Goal: Book appointment/travel/reservation

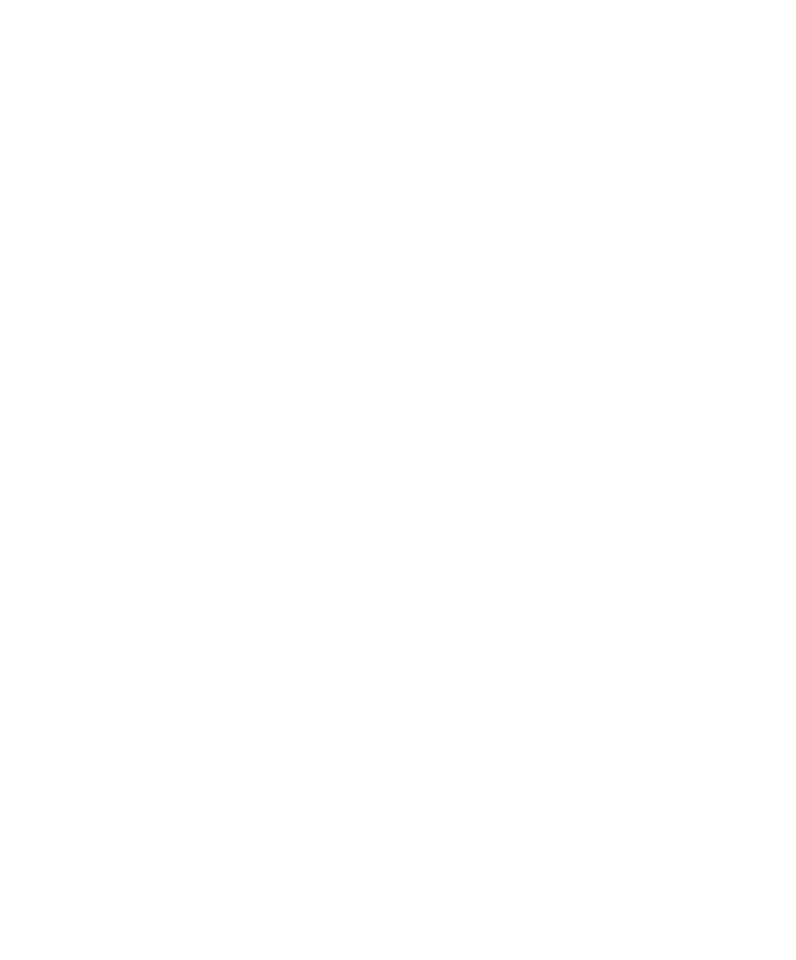
click at [119, 691] on icon at bounding box center [118, 687] width 8 height 8
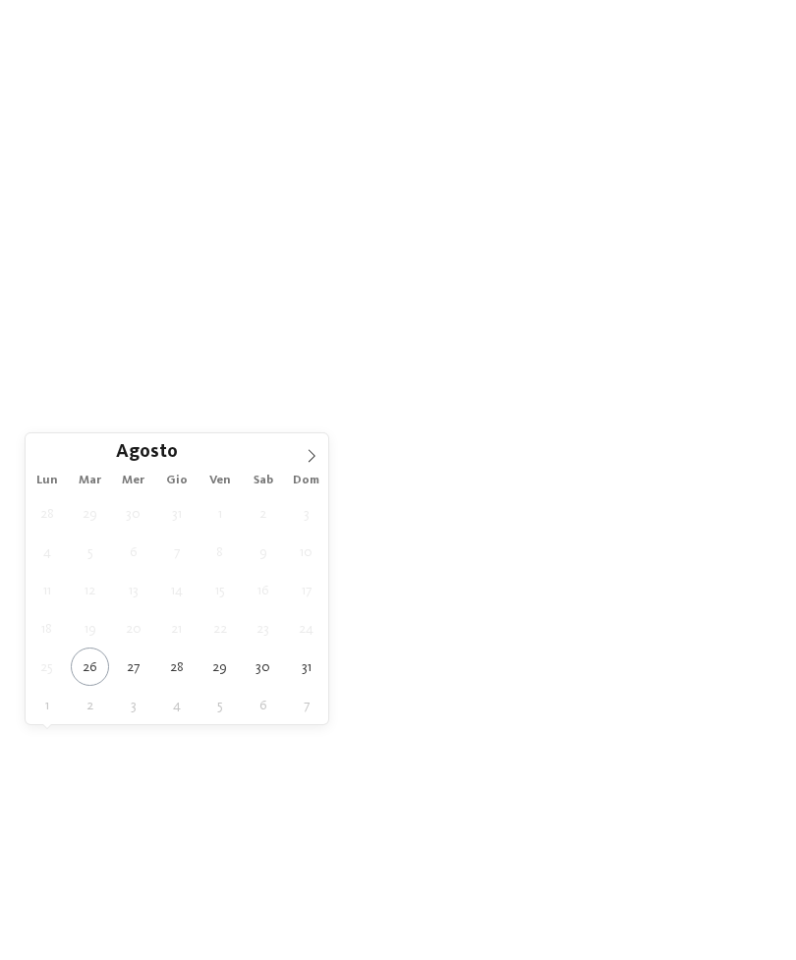
click at [318, 445] on span at bounding box center [311, 449] width 33 height 33
type div "05.09.2025"
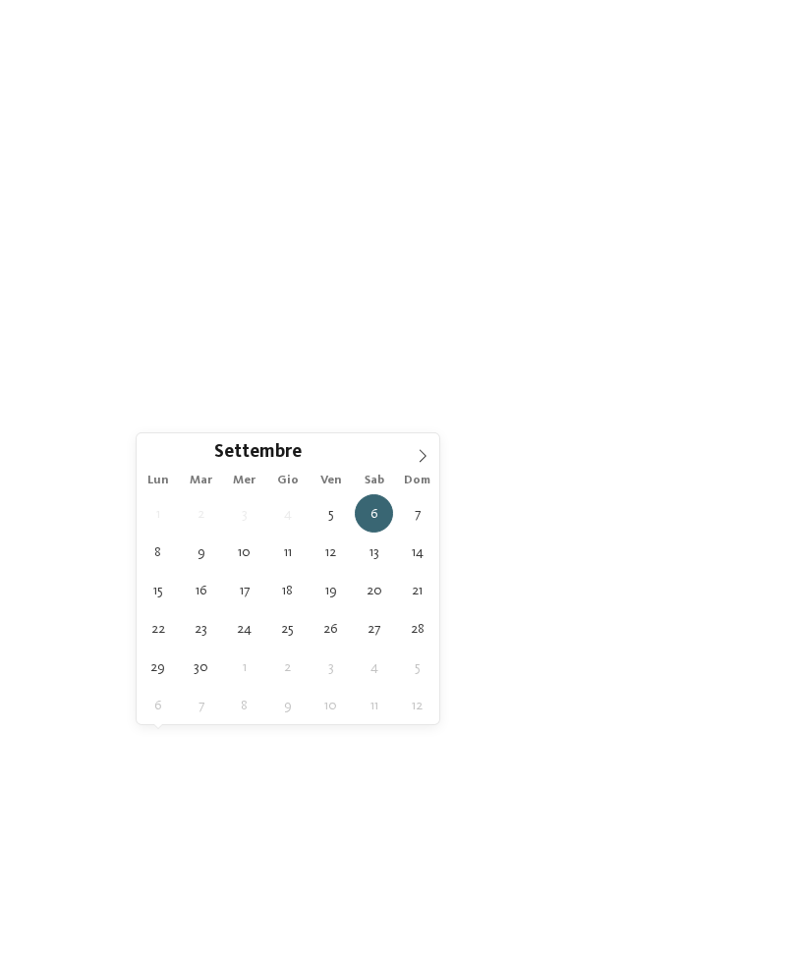
type div "07.09.2025"
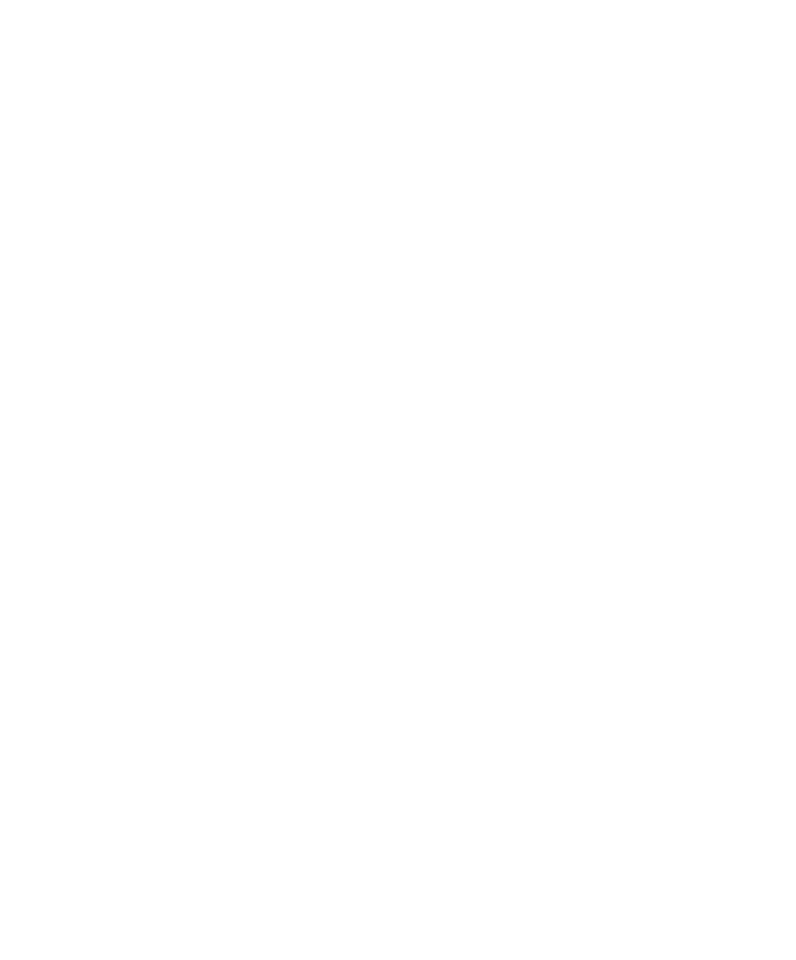
click at [331, 695] on div "Regione" at bounding box center [300, 687] width 66 height 16
click at [519, 364] on div "Dolomiti" at bounding box center [397, 383] width 255 height 39
click at [517, 412] on div at bounding box center [516, 422] width 20 height 20
click at [521, 451] on div at bounding box center [516, 461] width 20 height 20
click at [517, 490] on div at bounding box center [516, 500] width 20 height 20
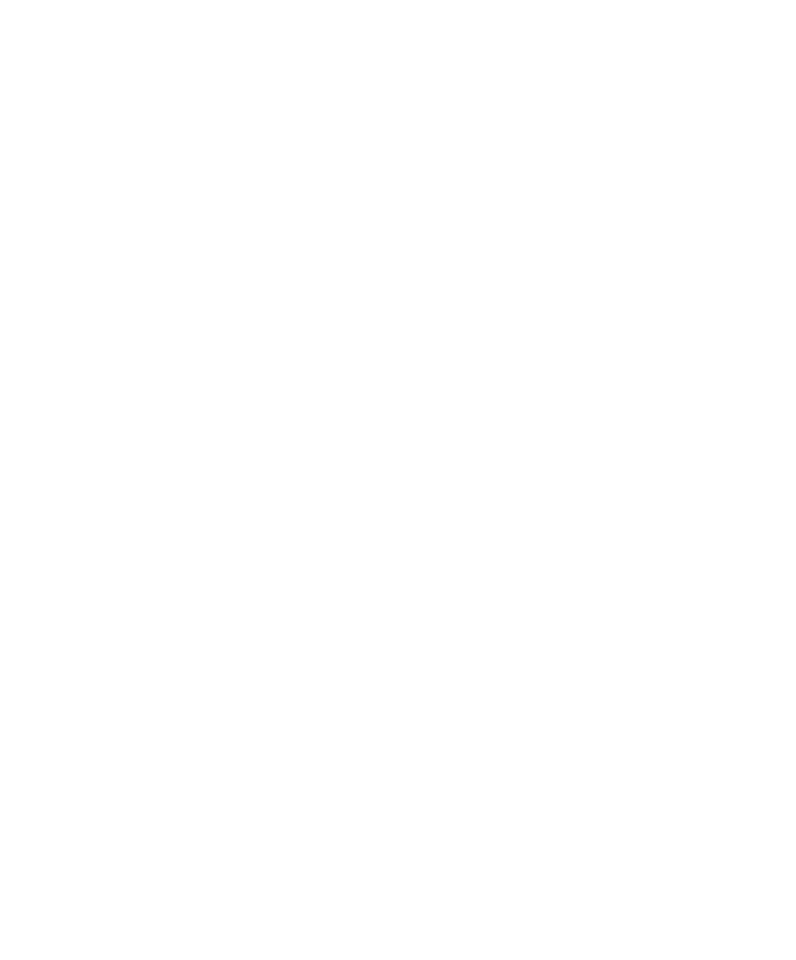
click at [520, 530] on div at bounding box center [516, 540] width 20 height 20
click at [433, 590] on div "accetta" at bounding box center [397, 609] width 255 height 39
click at [455, 691] on div at bounding box center [461, 687] width 15 height 8
click at [359, 163] on div at bounding box center [359, 155] width 20 height 20
click at [413, 831] on span "accetta" at bounding box center [397, 838] width 55 height 14
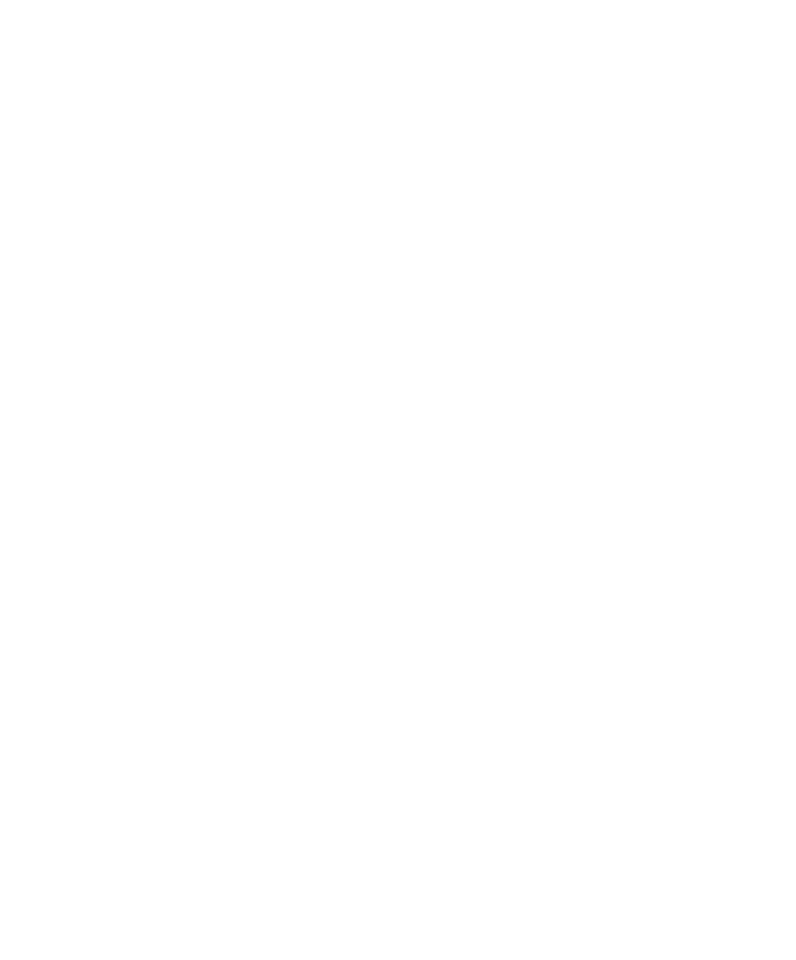
scroll to position [93, 0]
click at [567, 601] on span "Family Experiences" at bounding box center [549, 595] width 90 height 14
click at [566, 186] on icon at bounding box center [556, 203] width 42 height 34
click at [731, 611] on link "trova l’hotel" at bounding box center [717, 594] width 105 height 34
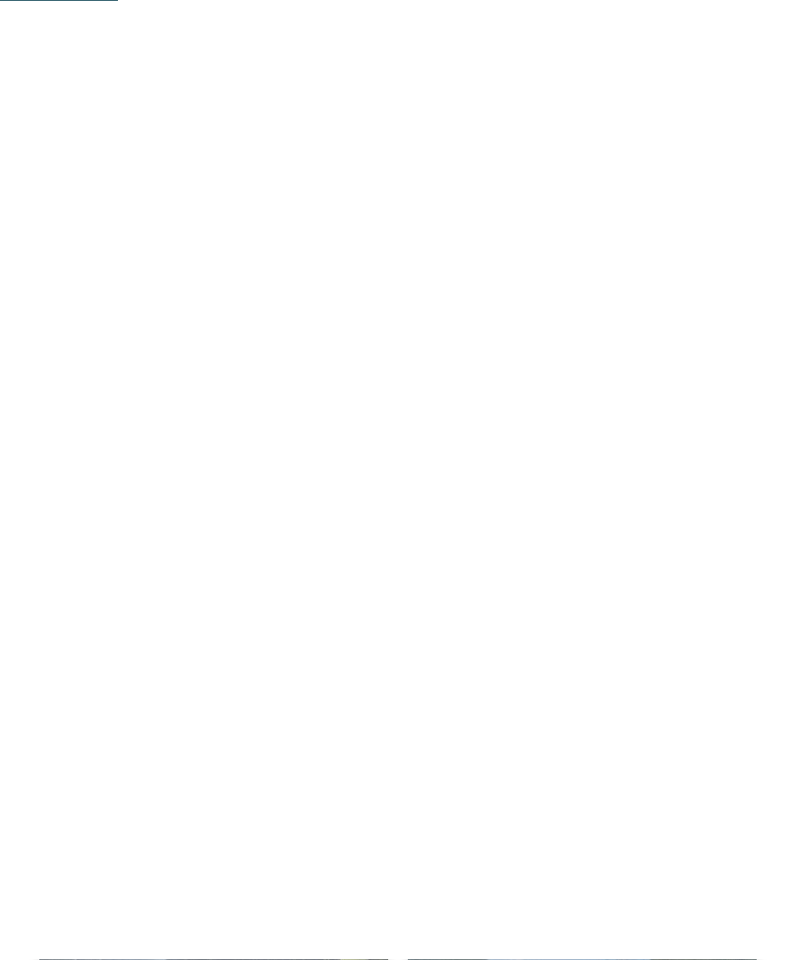
scroll to position [811, 0]
click at [749, 277] on icon at bounding box center [757, 294] width 42 height 34
click at [296, 298] on span "Wellness con i propri piccoli" at bounding box center [214, 300] width 296 height 20
click at [735, 40] on img at bounding box center [747, 44] width 98 height 49
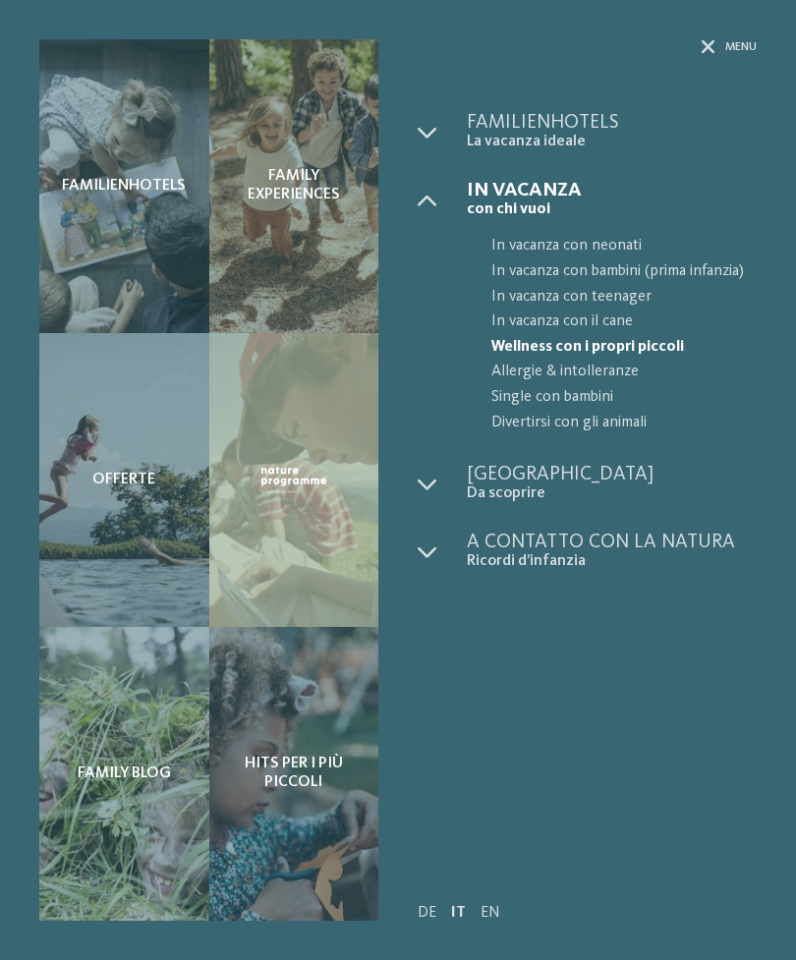
click at [521, 885] on div "DE IT EN Menu" at bounding box center [587, 884] width 339 height 74
